Goal: Task Accomplishment & Management: Complete application form

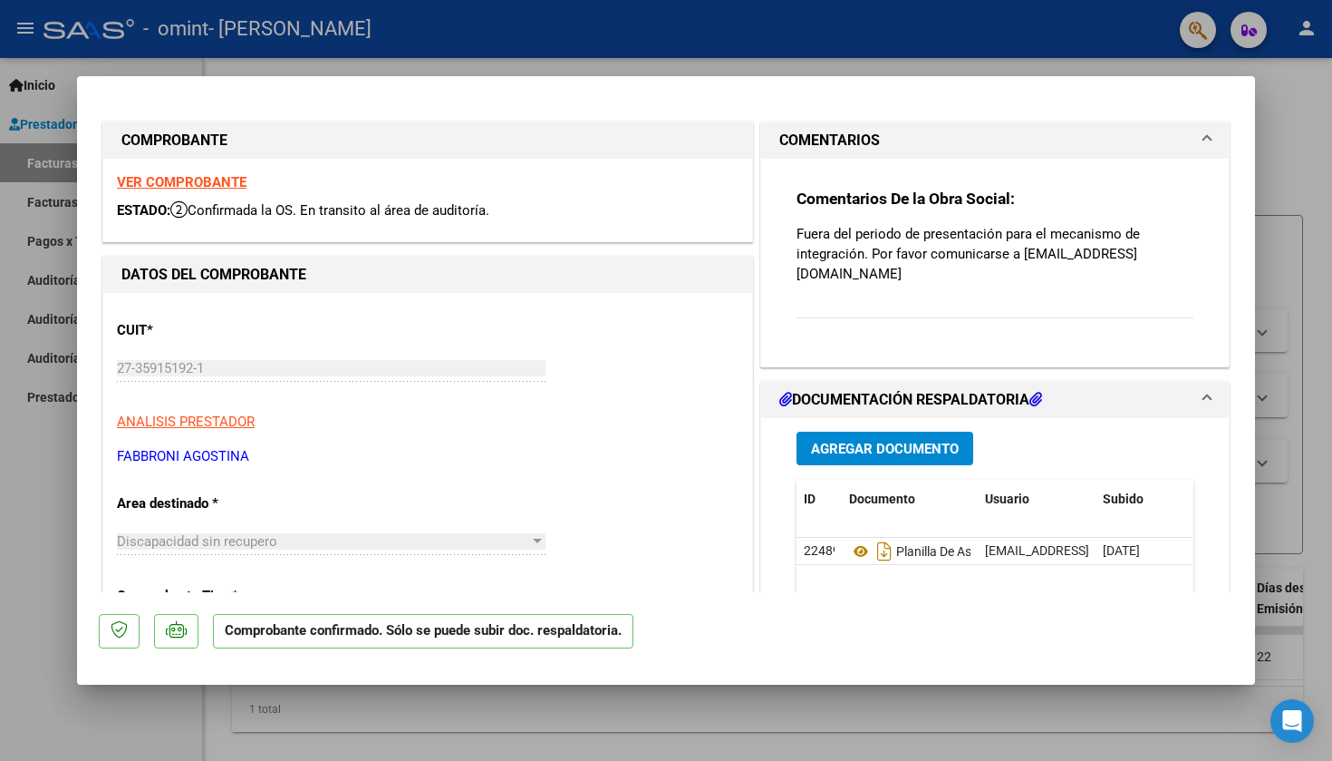
click at [1309, 417] on div at bounding box center [666, 380] width 1332 height 761
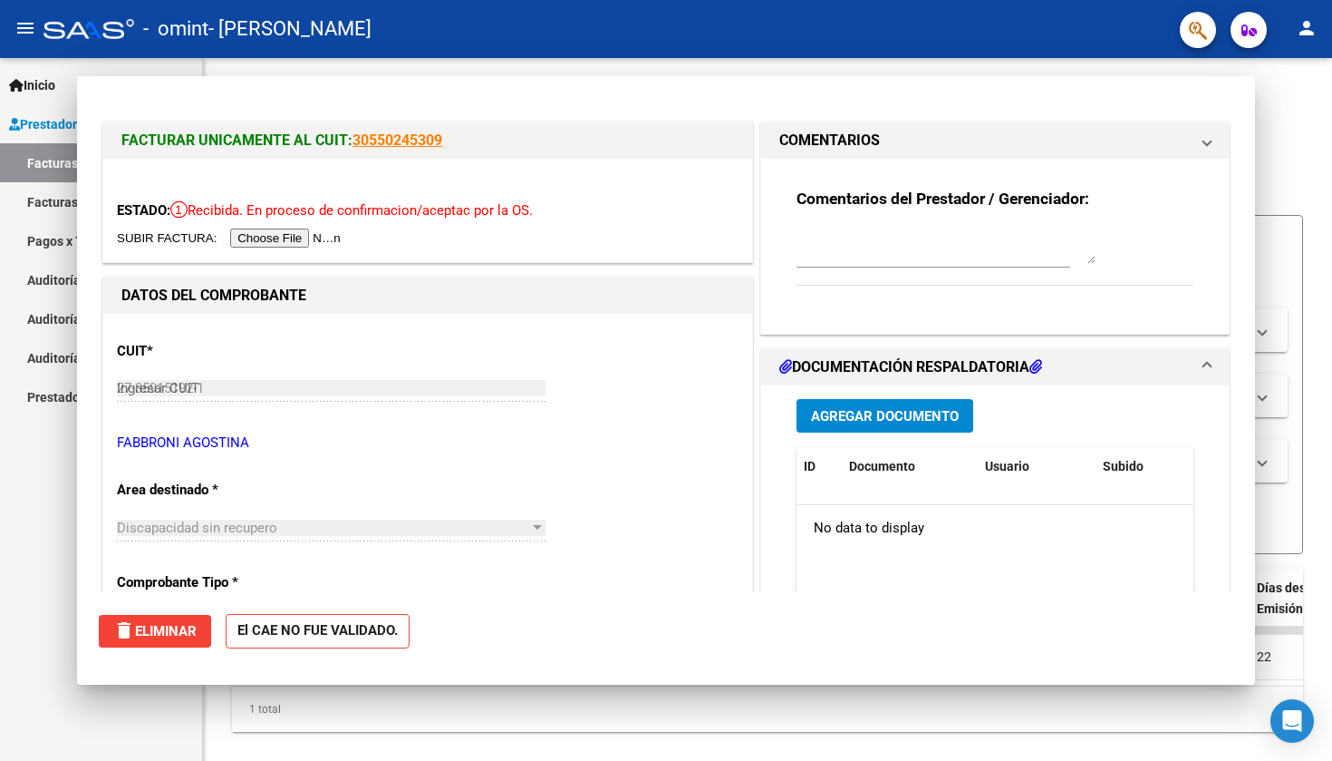
type input "$ 0,00"
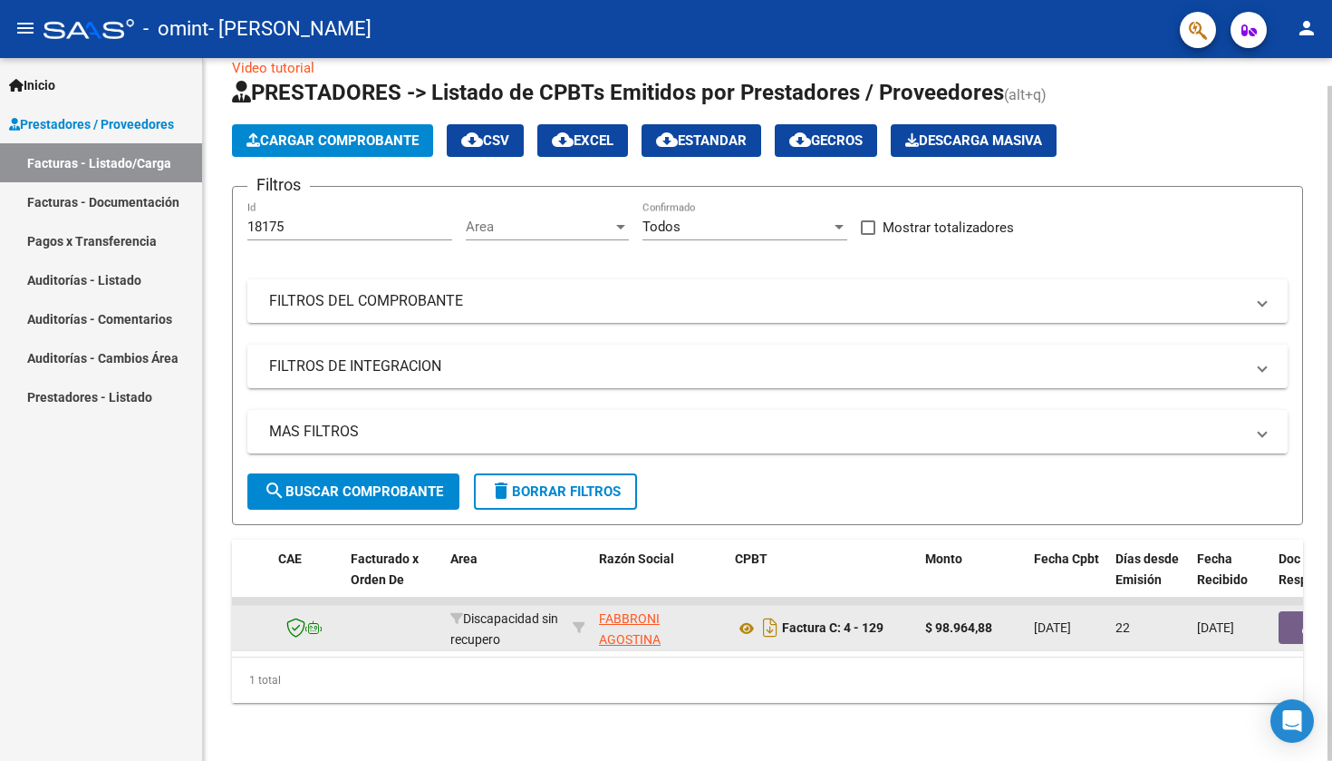
scroll to position [0, 137]
click at [1295, 624] on button "button" at bounding box center [1313, 627] width 58 height 33
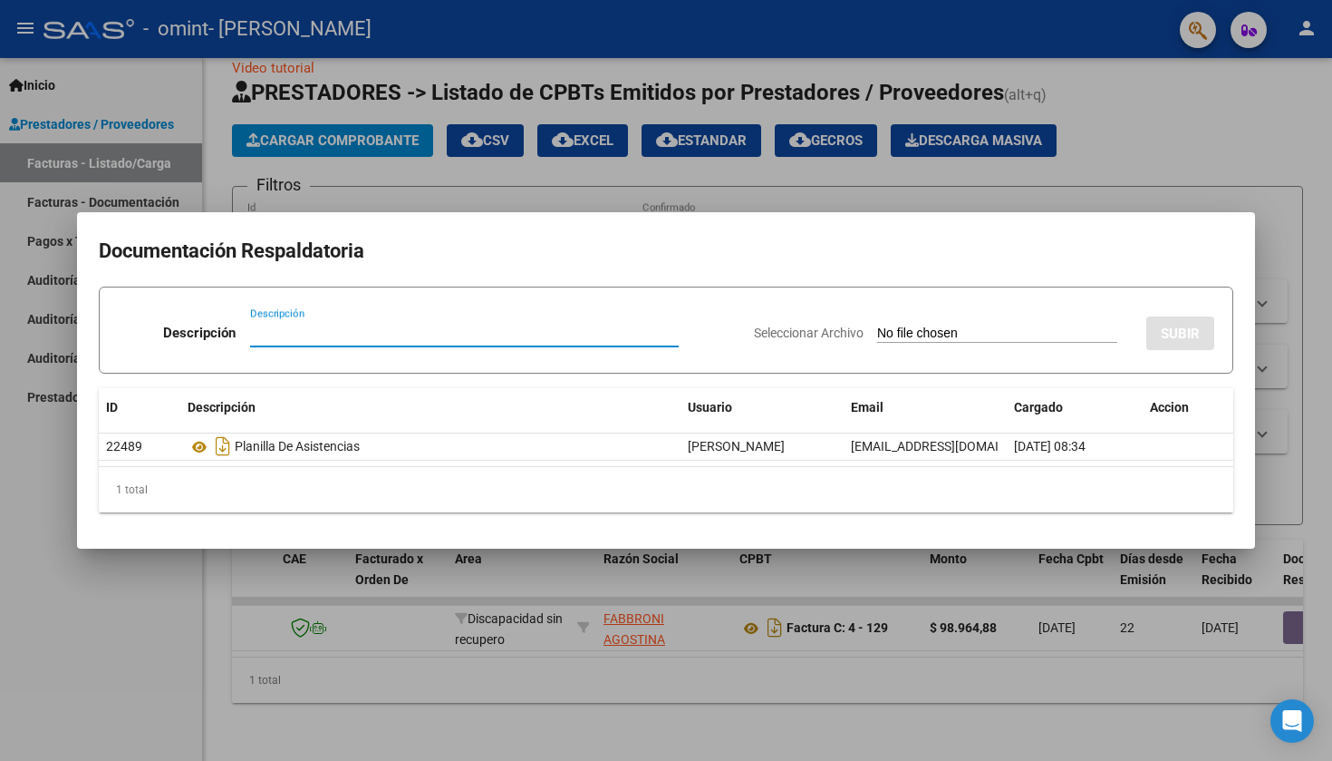
scroll to position [0, 0]
click at [1165, 119] on div at bounding box center [666, 380] width 1332 height 761
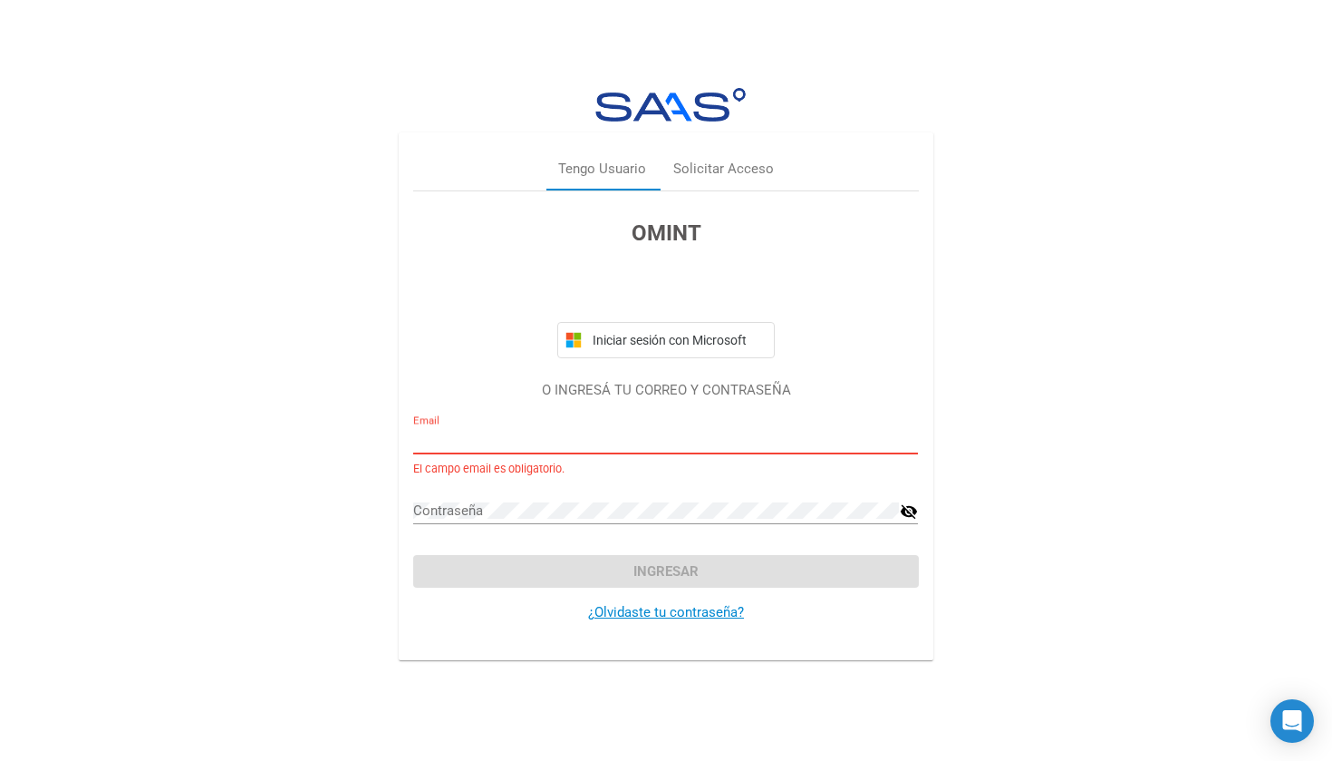
type input "lic.fabbroniagostina@gmail.com"
click at [666, 571] on button "Ingresar" at bounding box center [665, 571] width 505 height 33
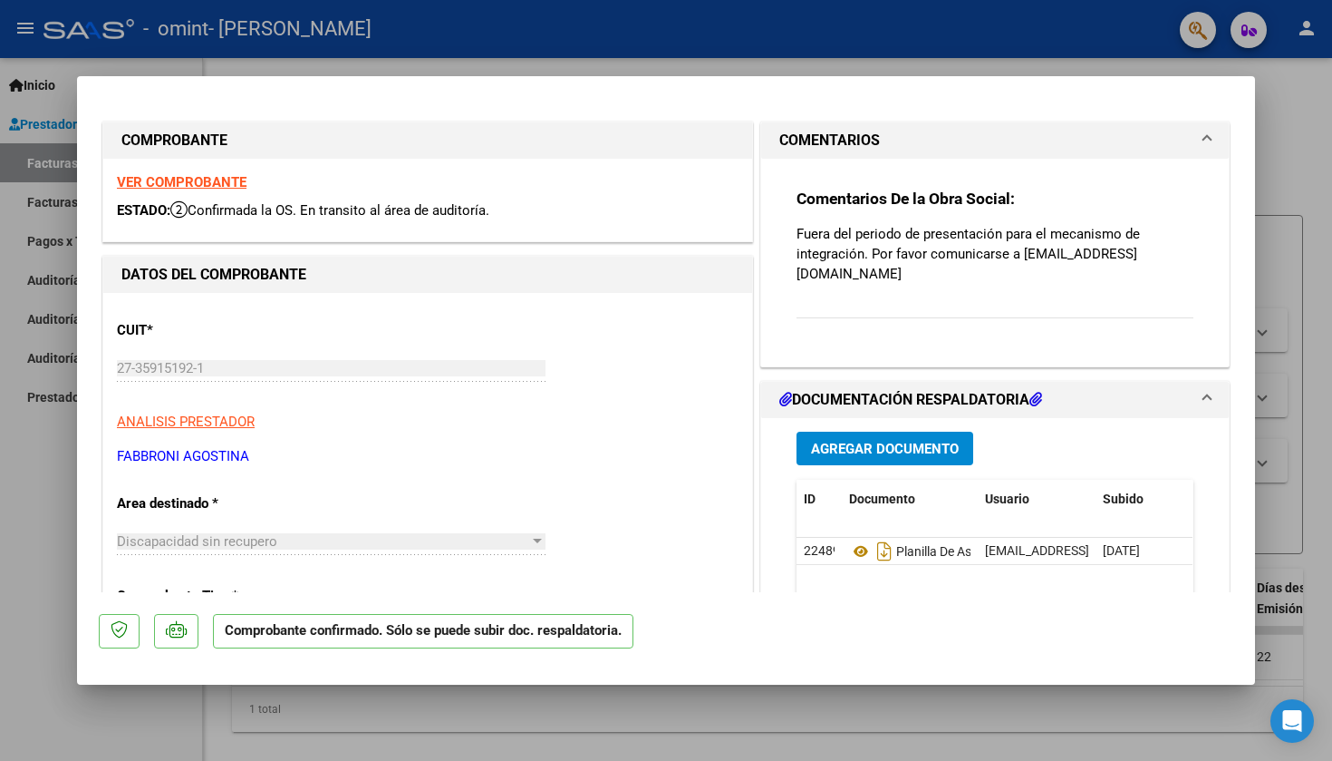
drag, startPoint x: 1020, startPoint y: 254, endPoint x: 1190, endPoint y: 251, distance: 170.4
click at [1190, 251] on p "Fuera del periodo de presentación para el mecanismo de integración. Por favor c…" at bounding box center [995, 254] width 397 height 60
copy p "integracion@omint.com.ar"
click at [1208, 140] on span at bounding box center [1207, 141] width 7 height 22
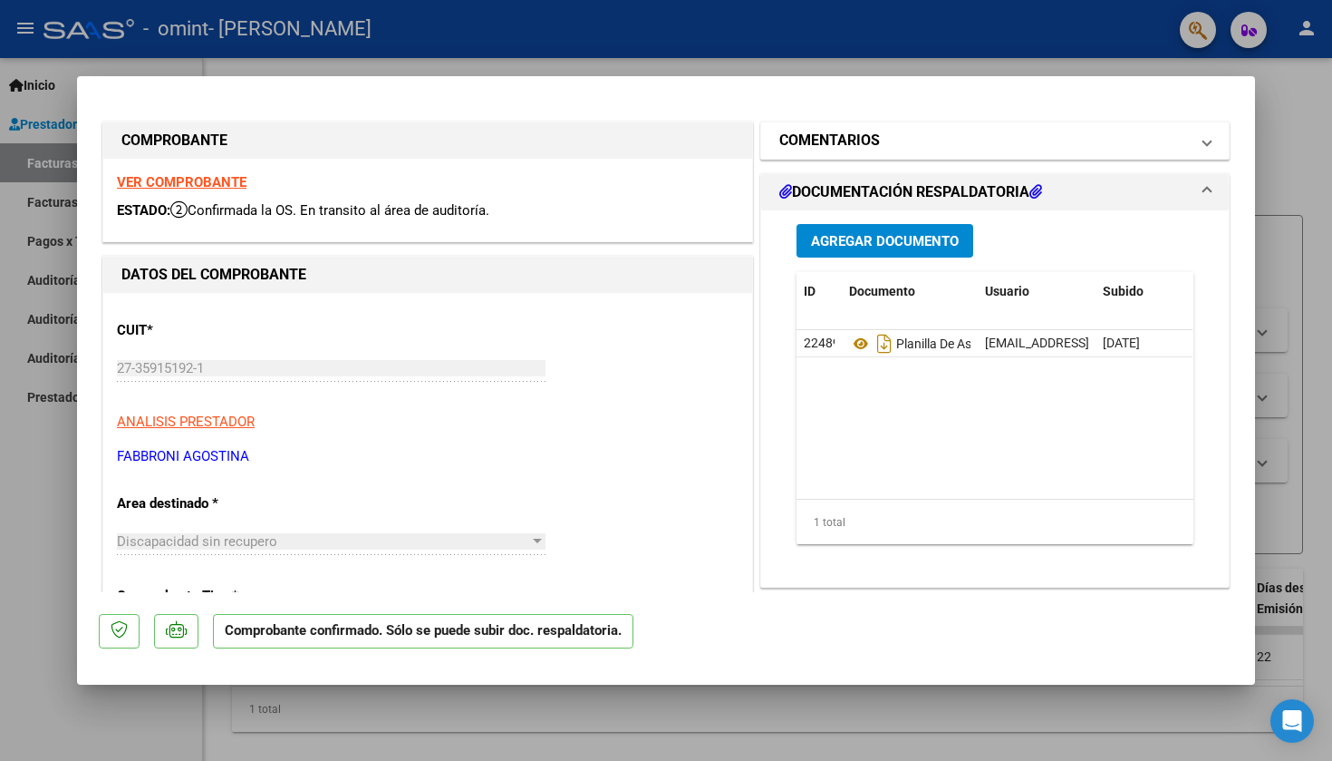
click at [1207, 141] on span at bounding box center [1207, 141] width 7 height 22
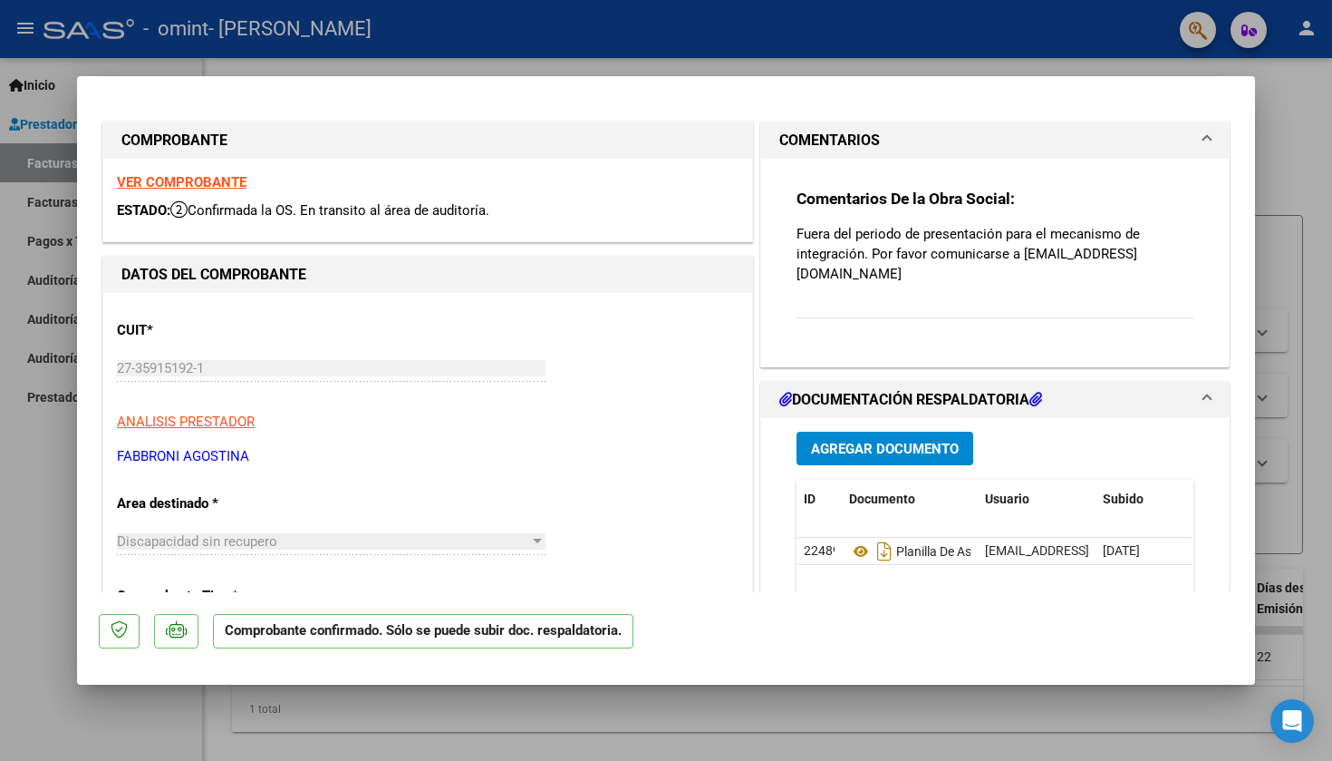
click at [1207, 141] on span at bounding box center [1207, 141] width 7 height 22
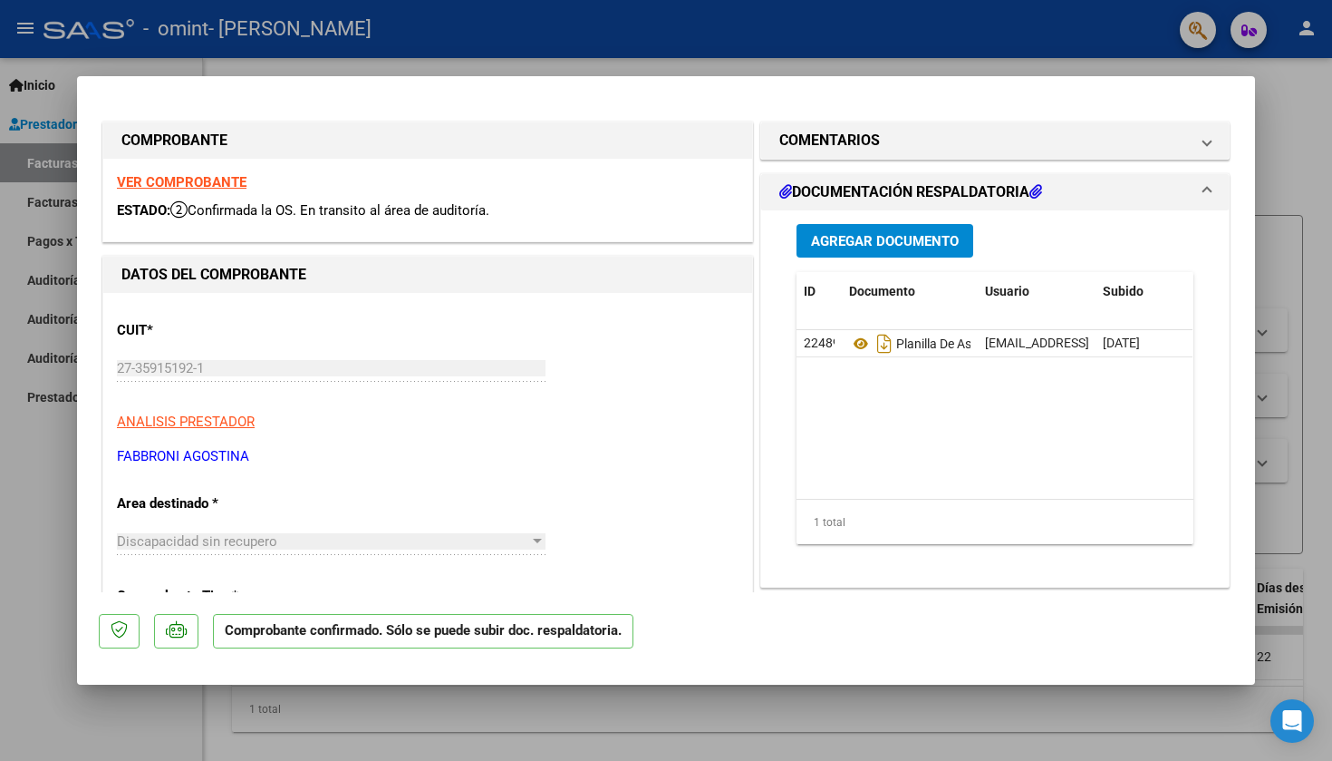
click at [766, 711] on div at bounding box center [666, 380] width 1332 height 761
type input "$ 0,00"
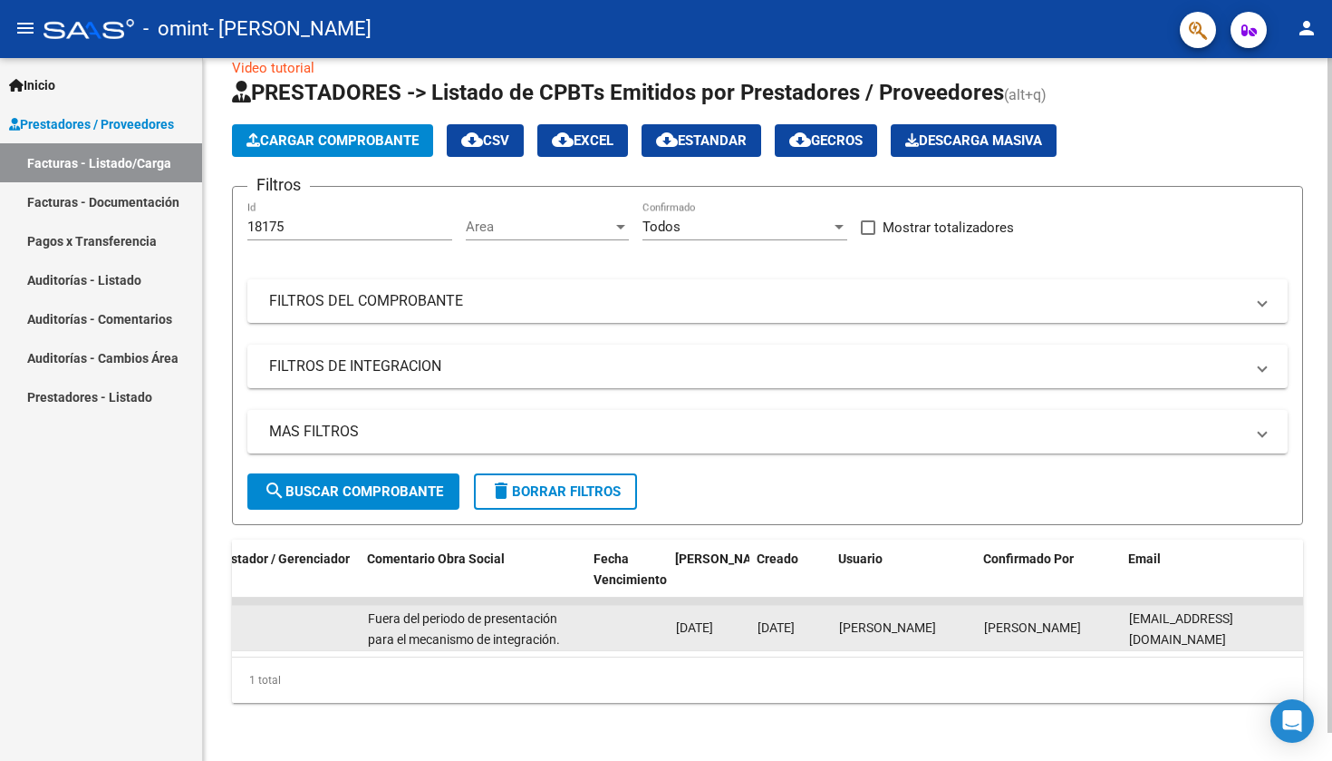
scroll to position [0, 2750]
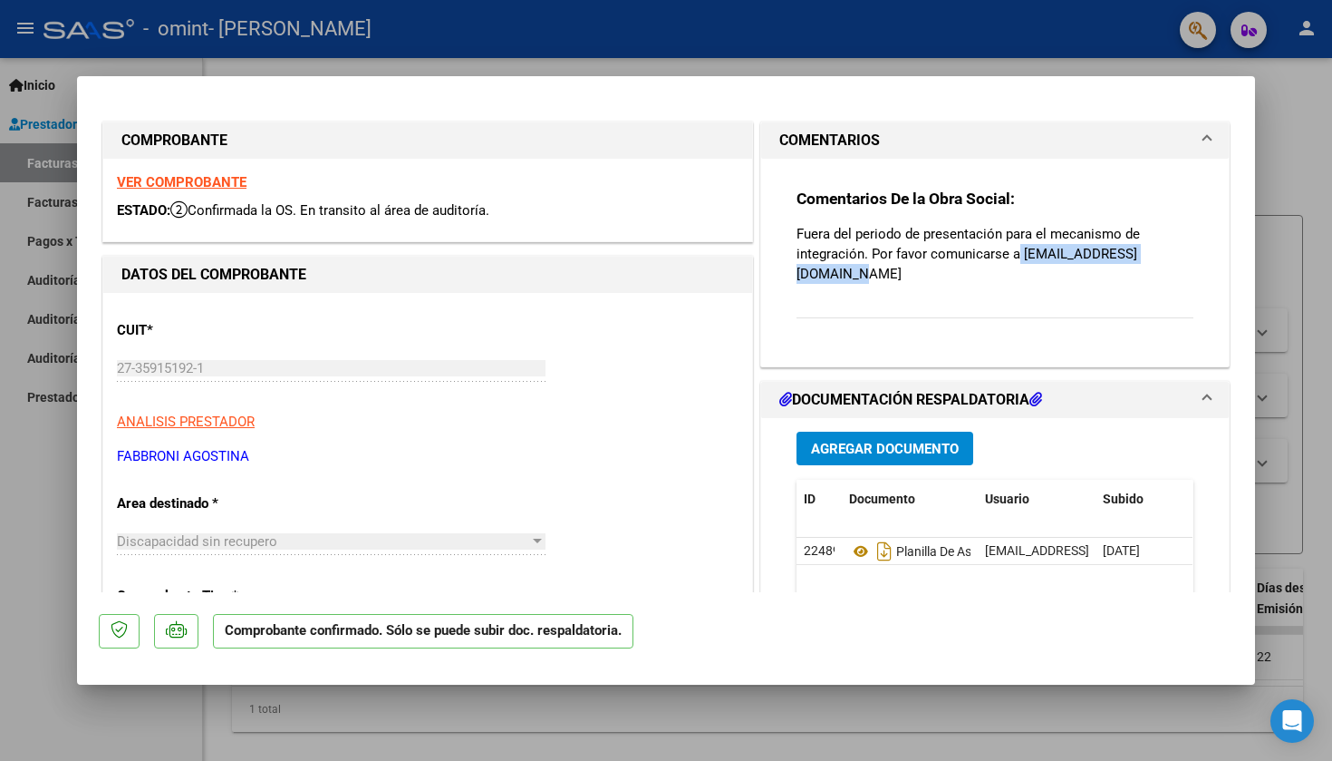
drag, startPoint x: 1019, startPoint y: 257, endPoint x: 1158, endPoint y: 262, distance: 139.7
click at [1158, 262] on p "Fuera del periodo de presentación para el mecanismo de integración. Por favor c…" at bounding box center [995, 254] width 397 height 60
copy p "[EMAIL_ADDRESS][DOMAIN_NAME]"
